Goal: Navigation & Orientation: Find specific page/section

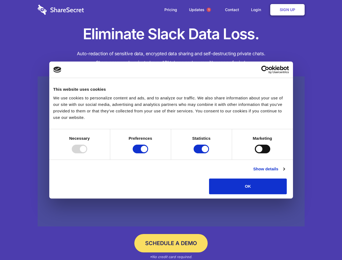
click at [87, 153] on div at bounding box center [79, 149] width 15 height 9
click at [148, 153] on input "Preferences" at bounding box center [140, 149] width 15 height 9
checkbox input "false"
click at [202, 153] on input "Statistics" at bounding box center [201, 149] width 15 height 9
checkbox input "false"
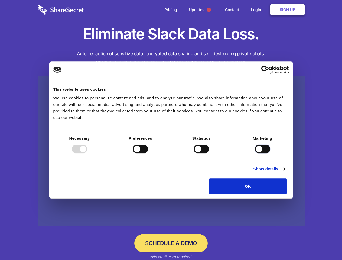
click at [255, 153] on input "Marketing" at bounding box center [262, 149] width 15 height 9
checkbox input "true"
click at [285, 172] on link "Show details" at bounding box center [268, 169] width 31 height 7
click at [0, 0] on li "Necessary 7 Necessary cookies help make a website usable by enabling basic func…" at bounding box center [0, 0] width 0 height 0
click at [209, 10] on span "1" at bounding box center [209, 10] width 4 height 4
